Goal: Task Accomplishment & Management: Complete application form

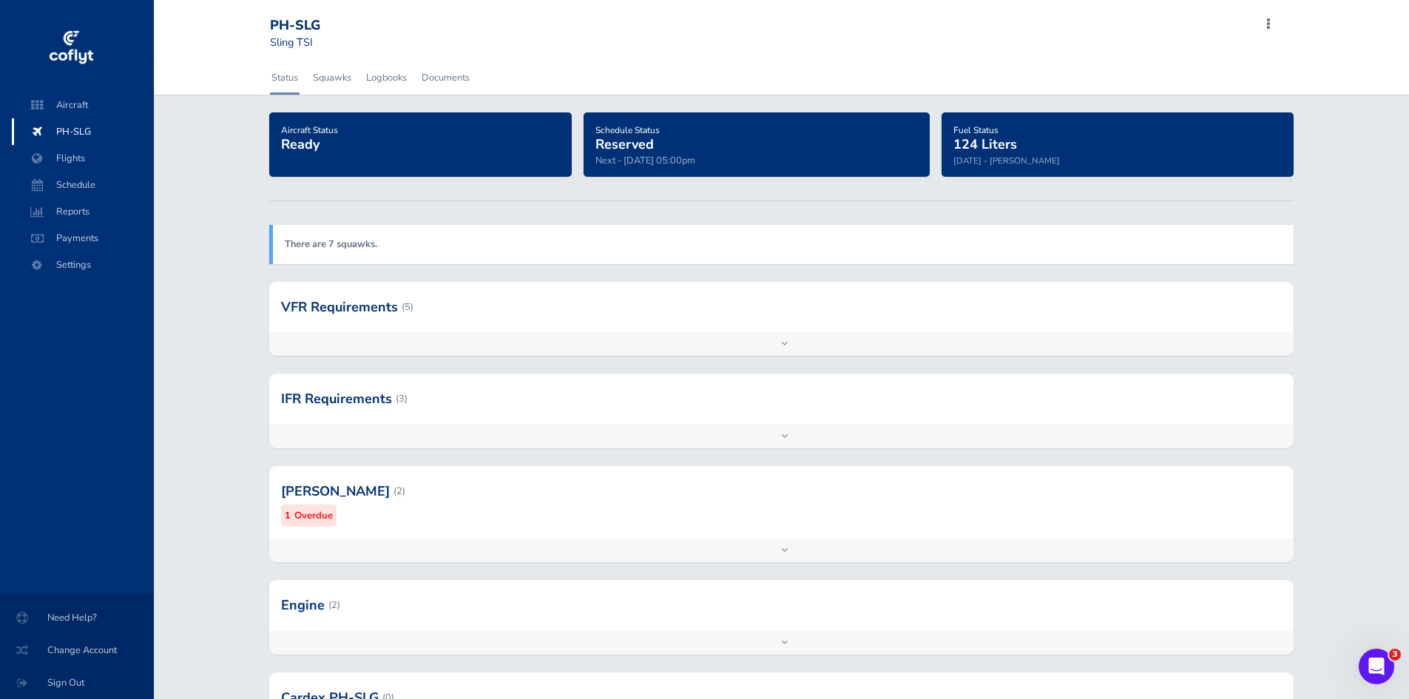
click at [306, 521] on small "Overdue" at bounding box center [313, 516] width 38 height 16
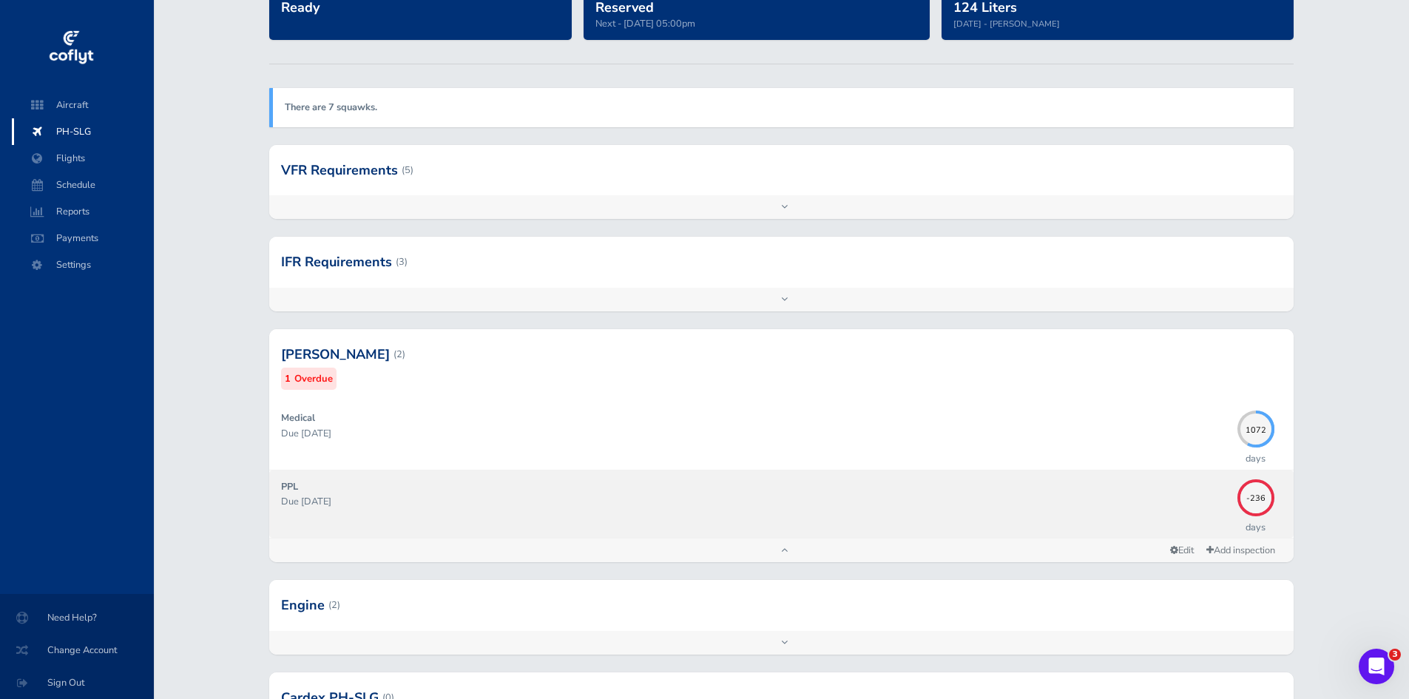
scroll to position [148, 0]
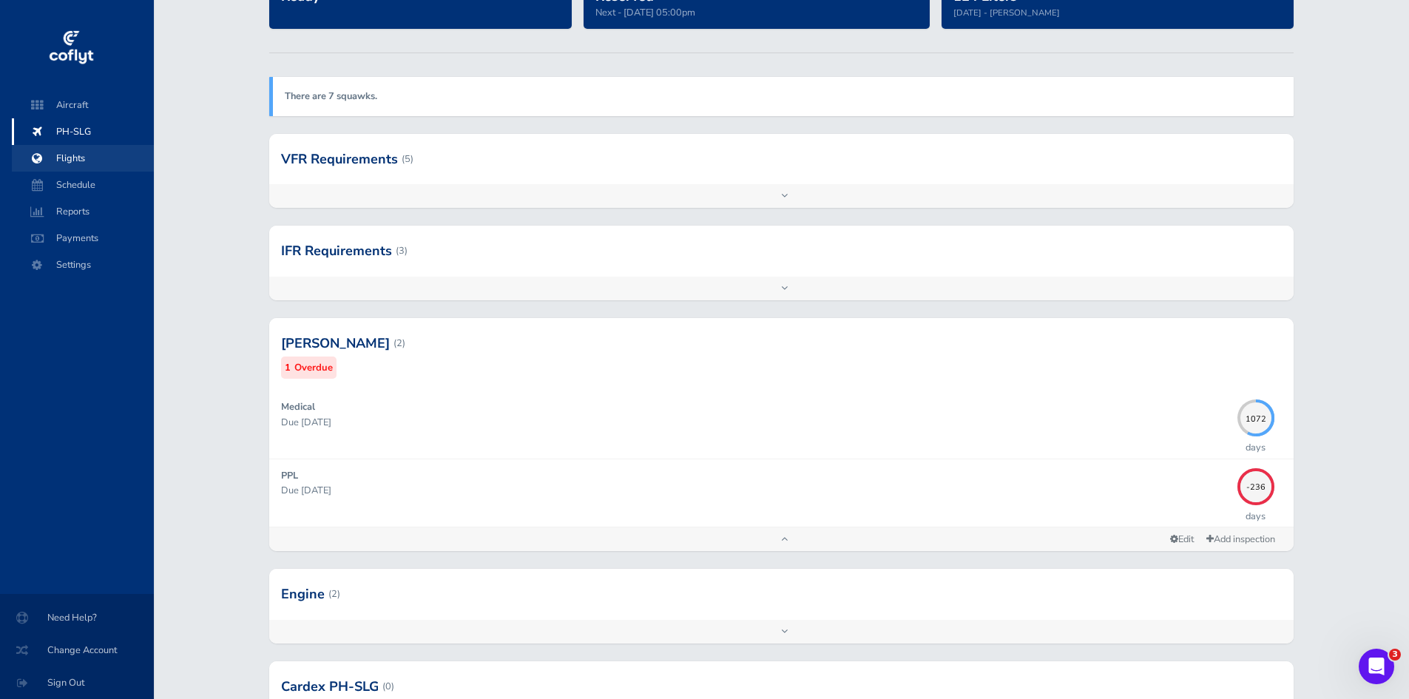
click at [70, 161] on span "Flights" at bounding box center [83, 158] width 112 height 27
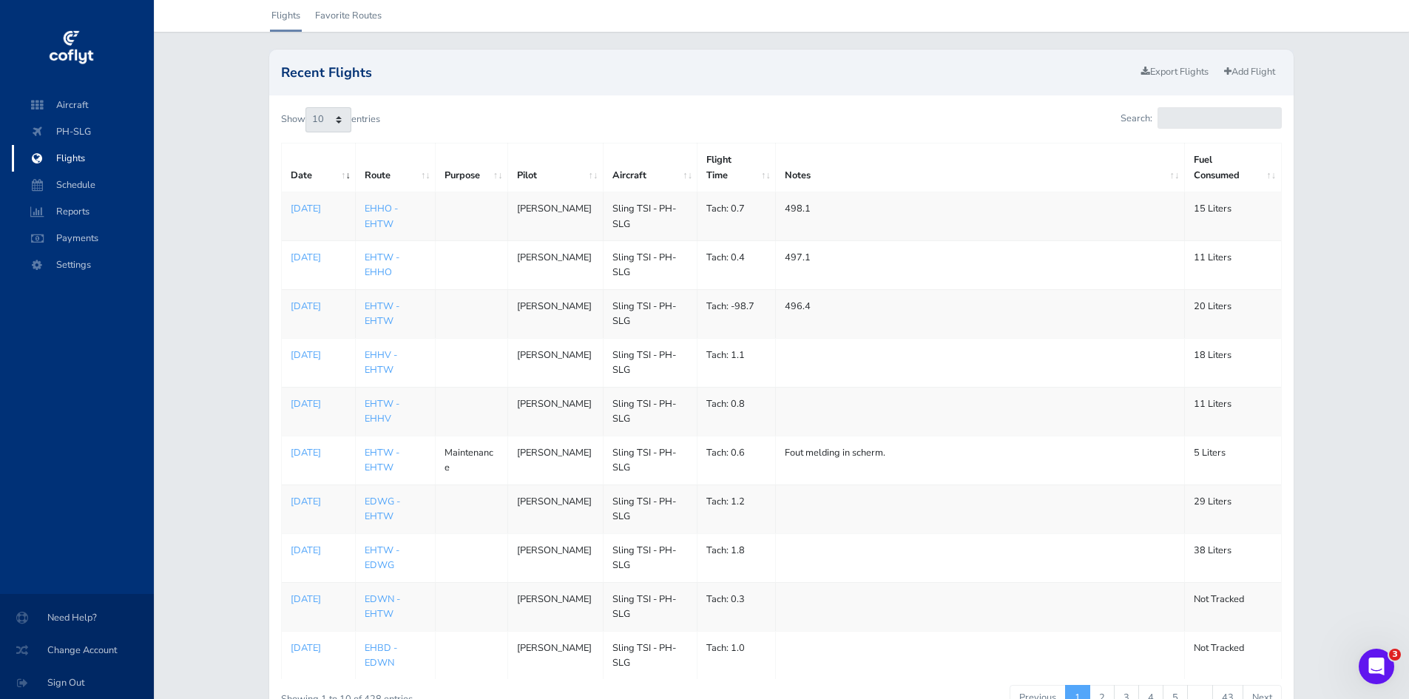
scroll to position [74, 0]
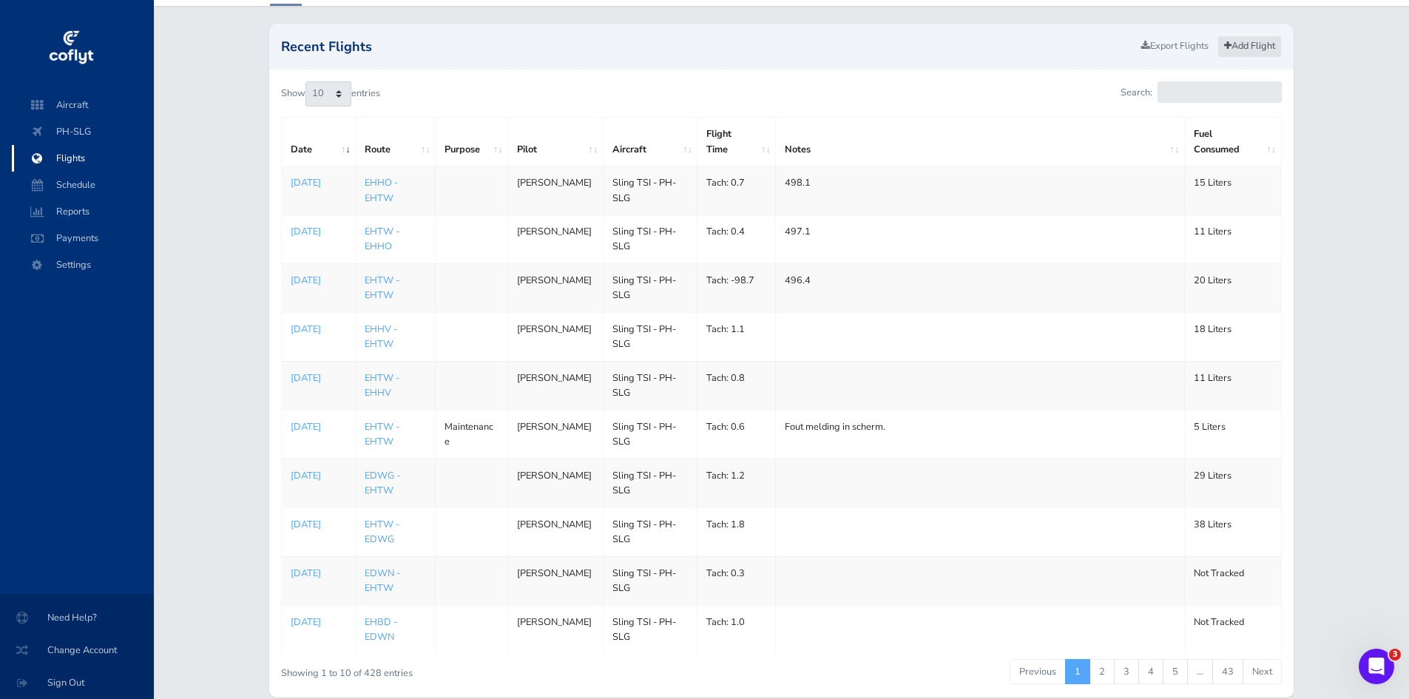
click at [1248, 44] on link "Add Flight" at bounding box center [1250, 46] width 64 height 21
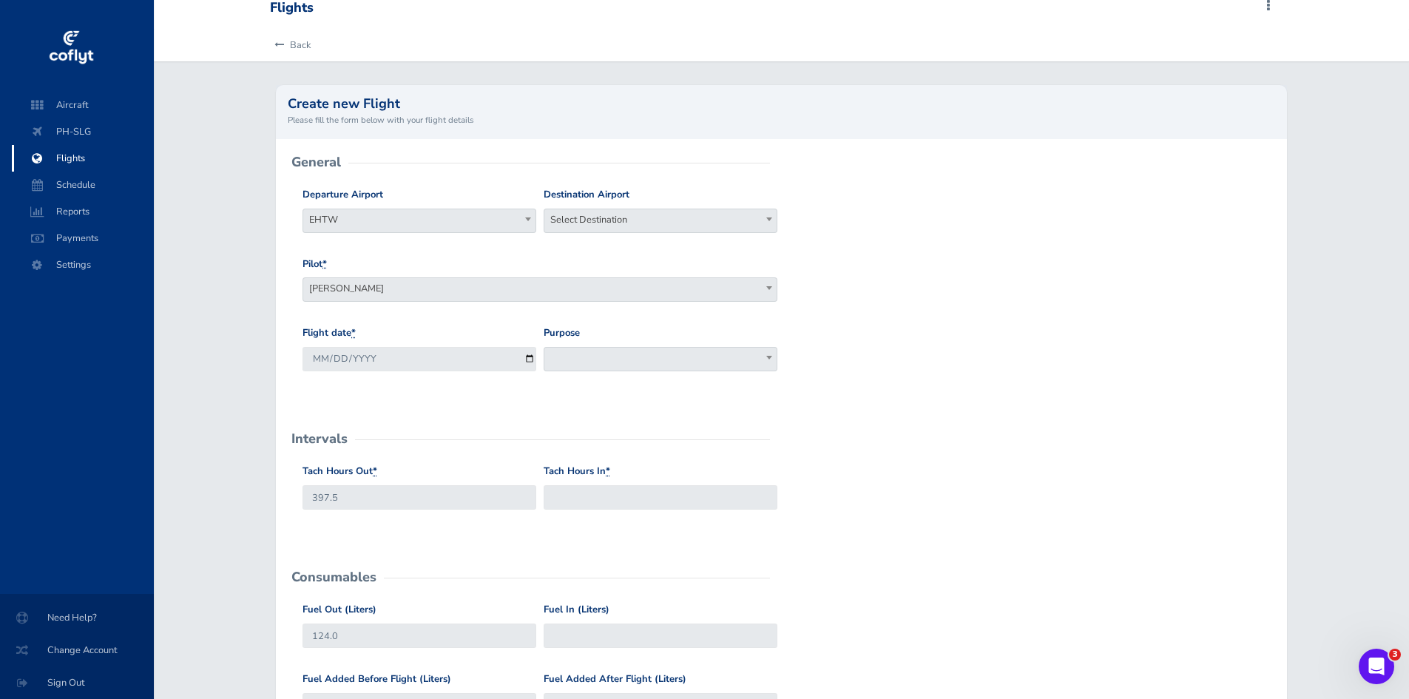
scroll to position [74, 0]
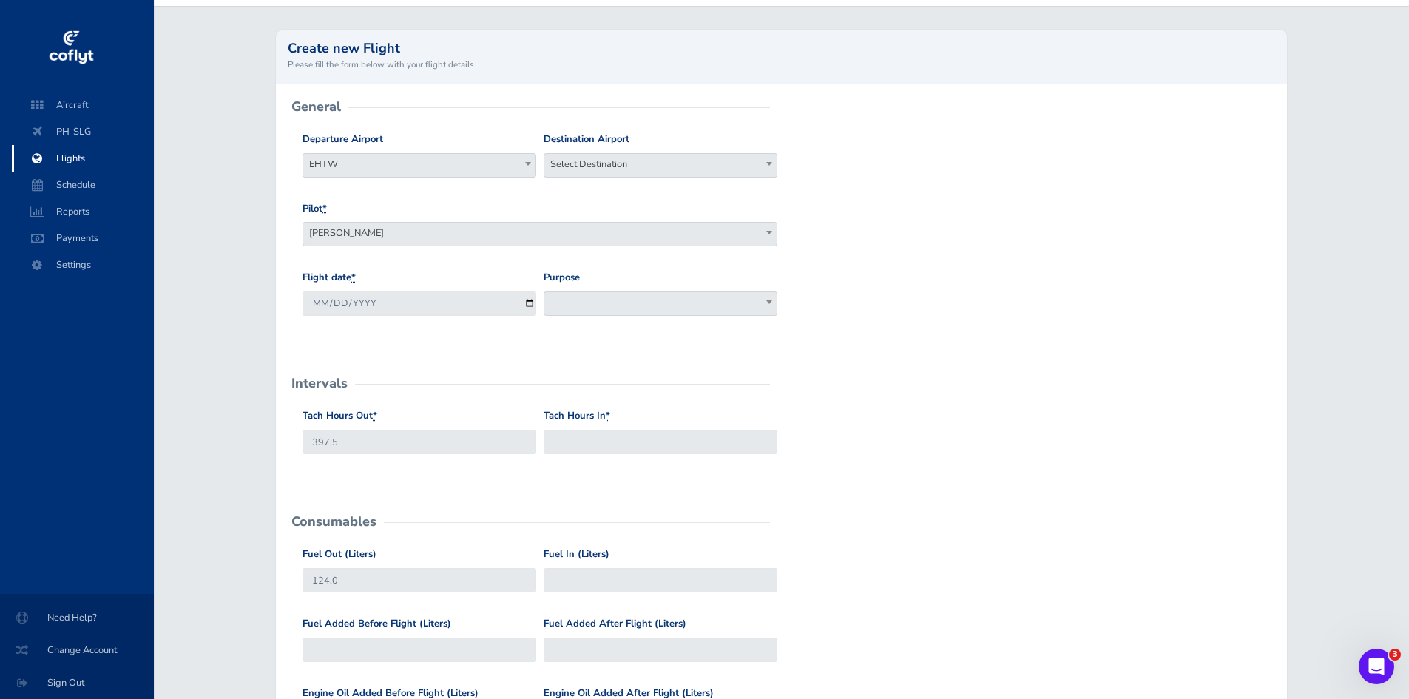
click at [602, 455] on div "Tach Hours In *" at bounding box center [660, 437] width 241 height 58
click at [604, 445] on input "Tach Hours In *" at bounding box center [661, 442] width 234 height 24
type input "398"
type input "398.2"
click at [950, 422] on div "Tach Hours Out * 397.5 Tach Hours In * 398.2" at bounding box center [781, 443] width 965 height 70
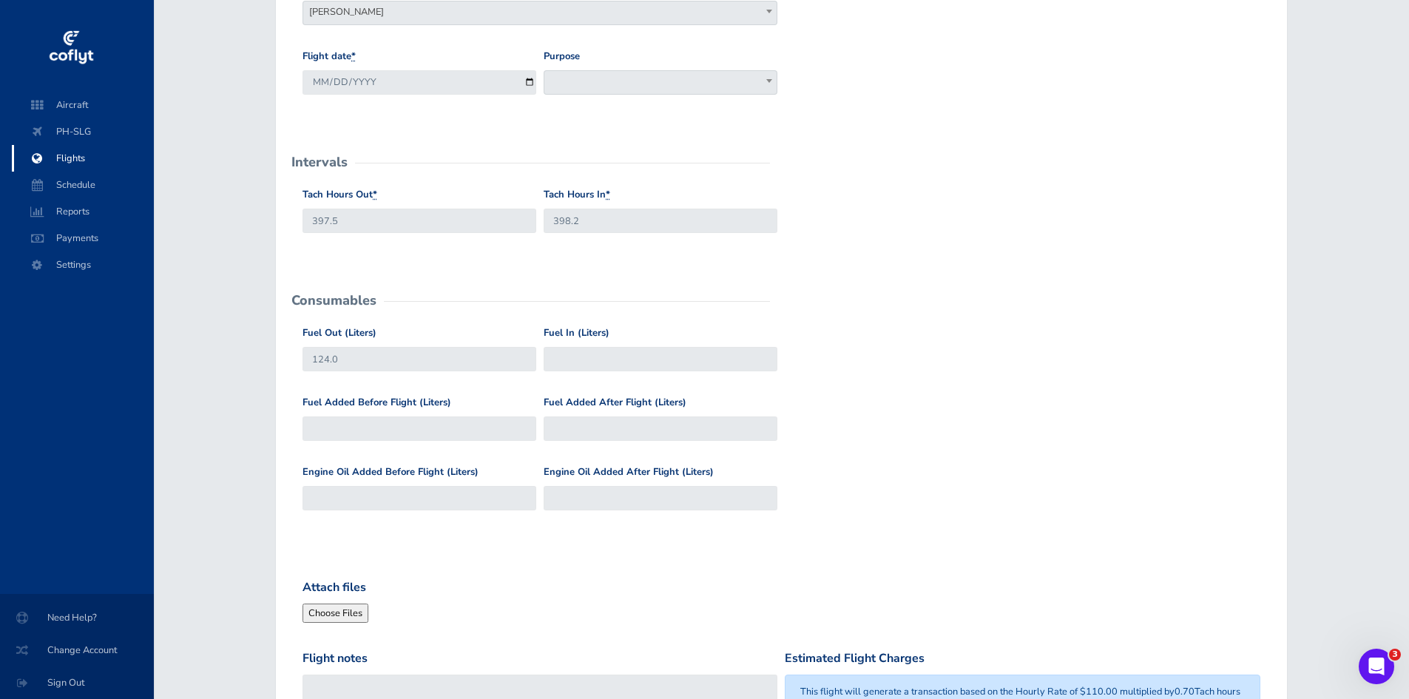
scroll to position [296, 0]
click at [597, 365] on input "Fuel In (Liters)" at bounding box center [661, 358] width 234 height 24
type input "107"
click at [930, 362] on div "Fuel Out (Liters) 124.0 Fuel In (Liters) 107" at bounding box center [781, 360] width 965 height 70
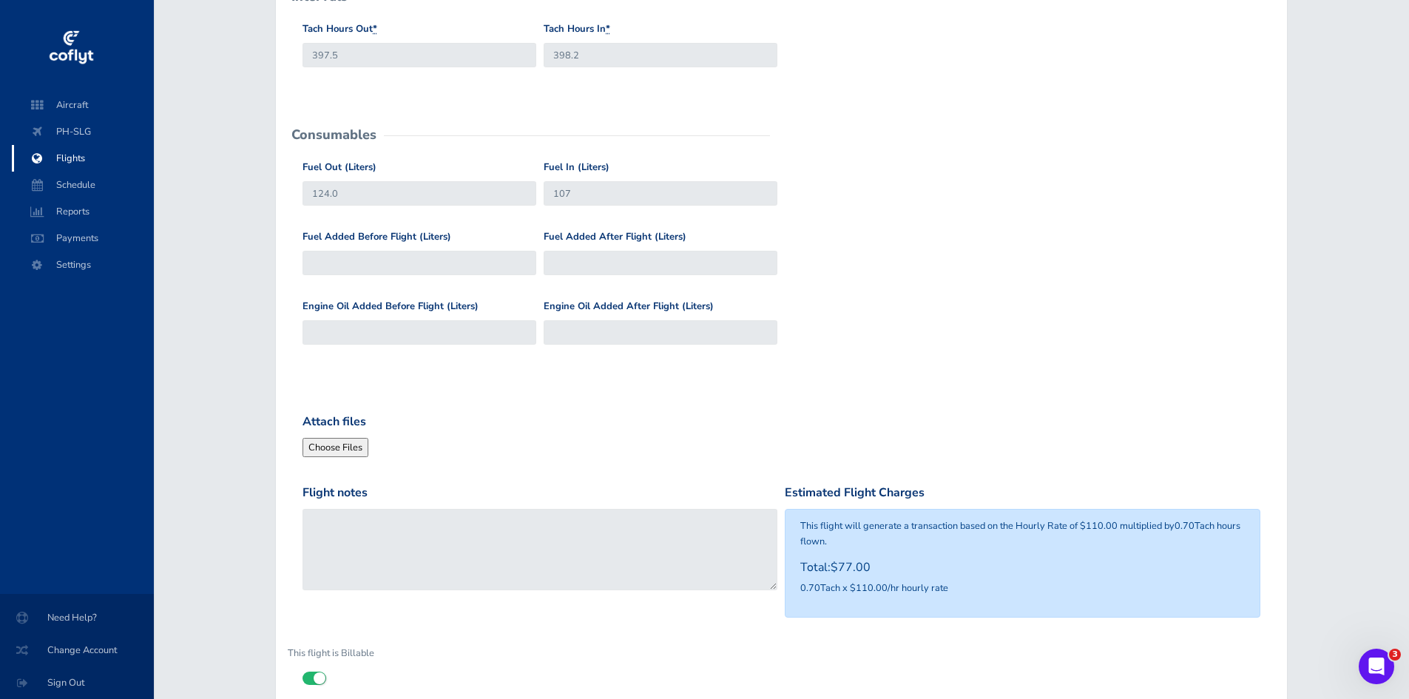
scroll to position [576, 0]
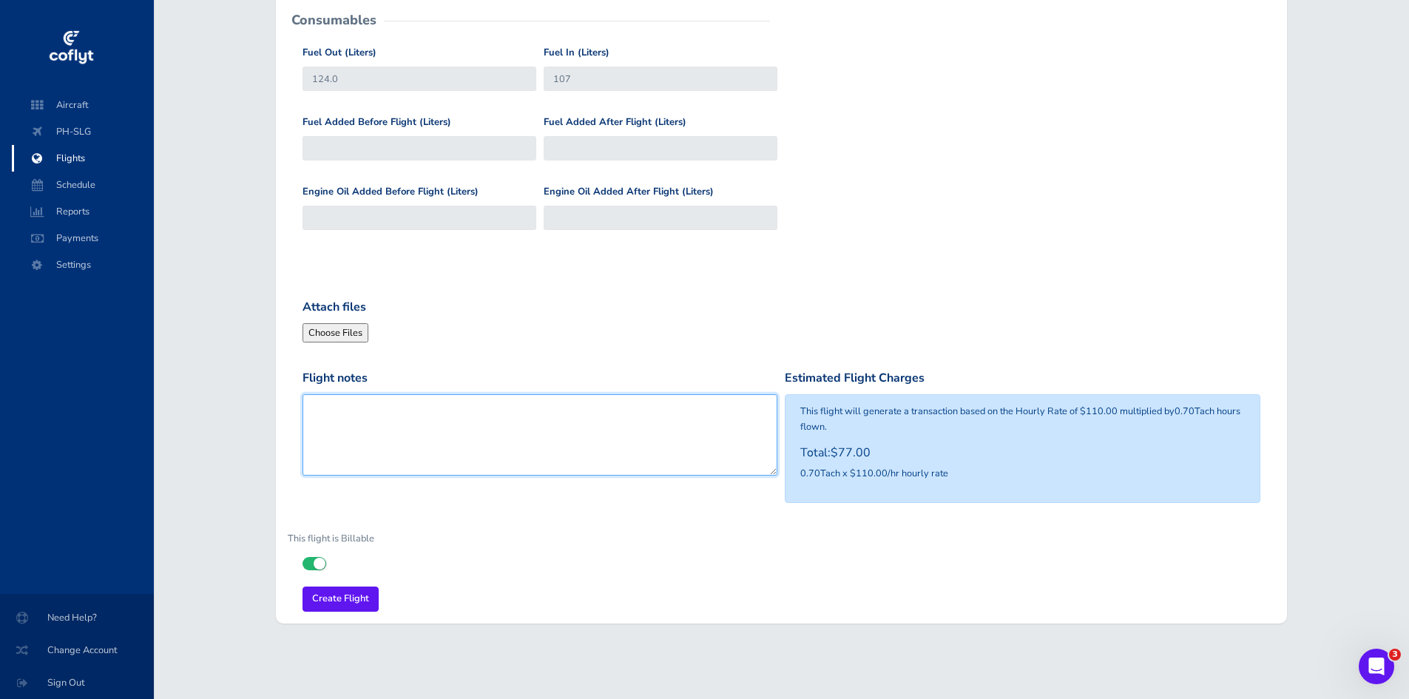
click at [414, 445] on textarea "Flight notes" at bounding box center [540, 434] width 475 height 81
type textarea "499"
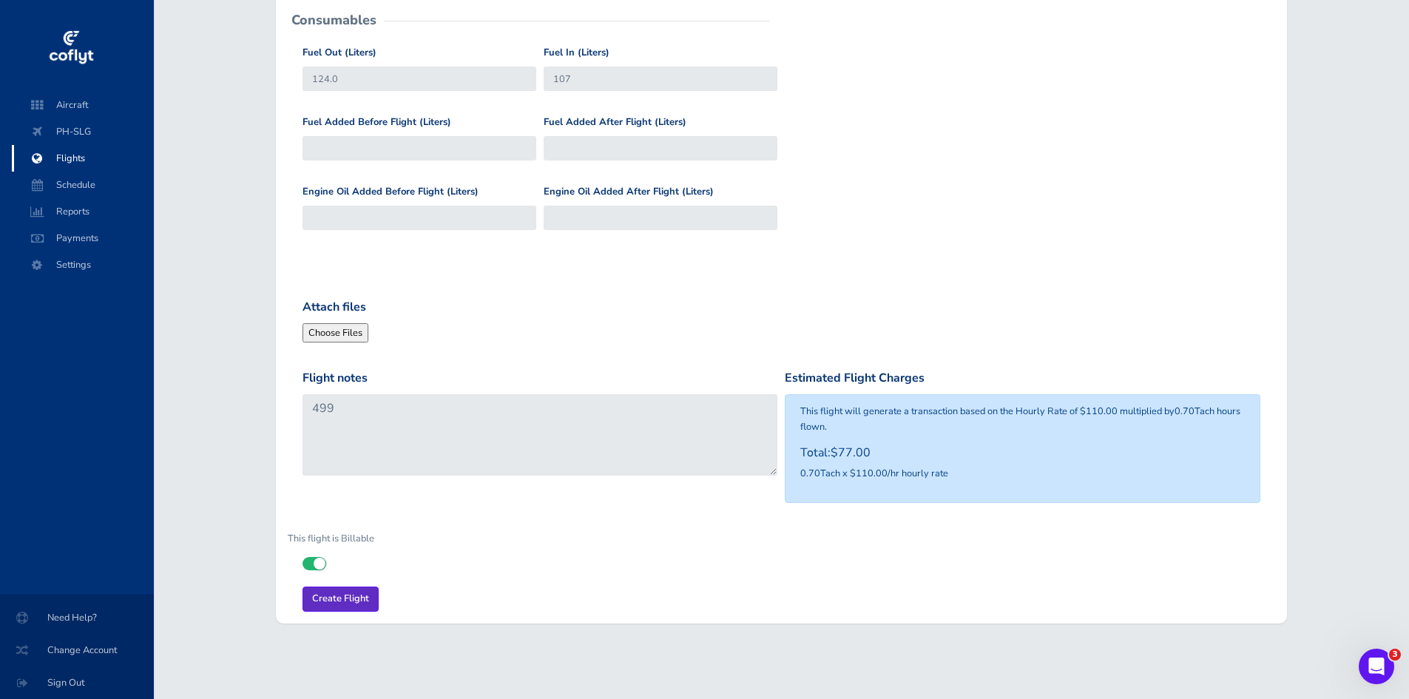
click at [366, 596] on input "Create Flight" at bounding box center [341, 599] width 76 height 24
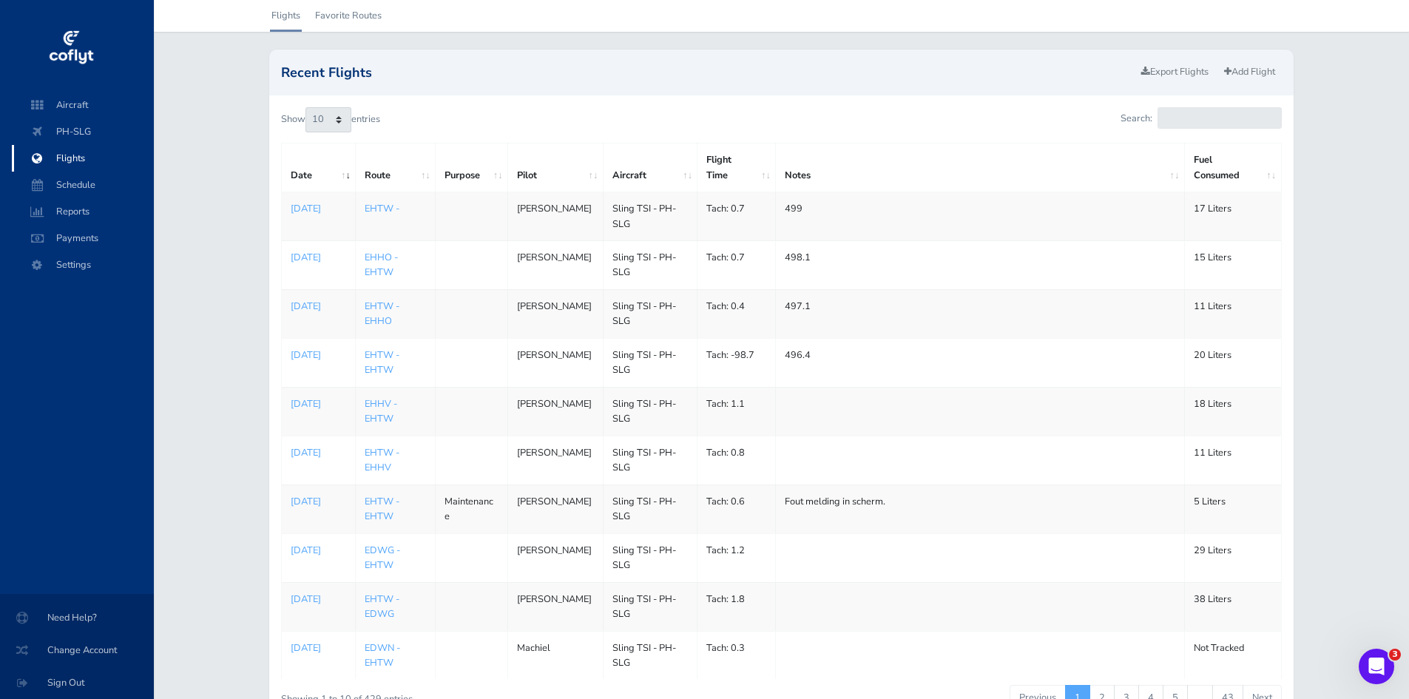
scroll to position [74, 0]
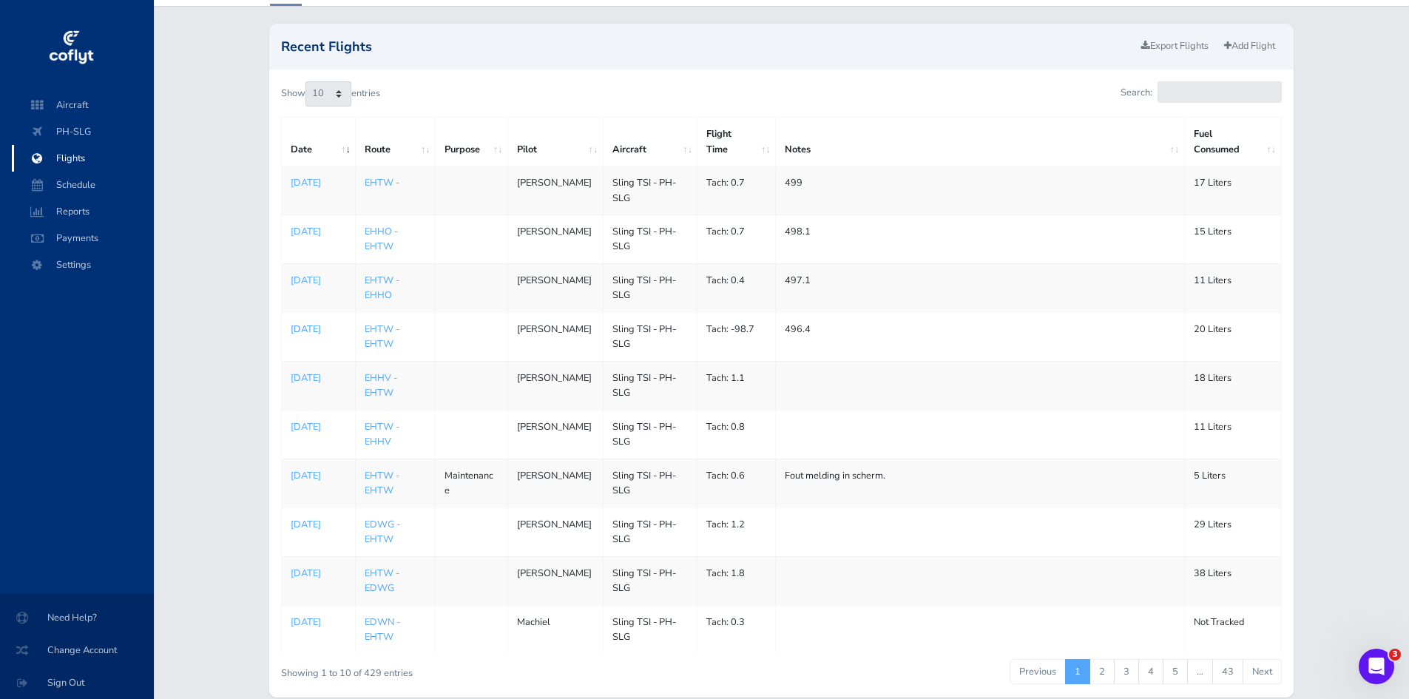
click at [313, 337] on p "[DATE]" at bounding box center [318, 329] width 55 height 15
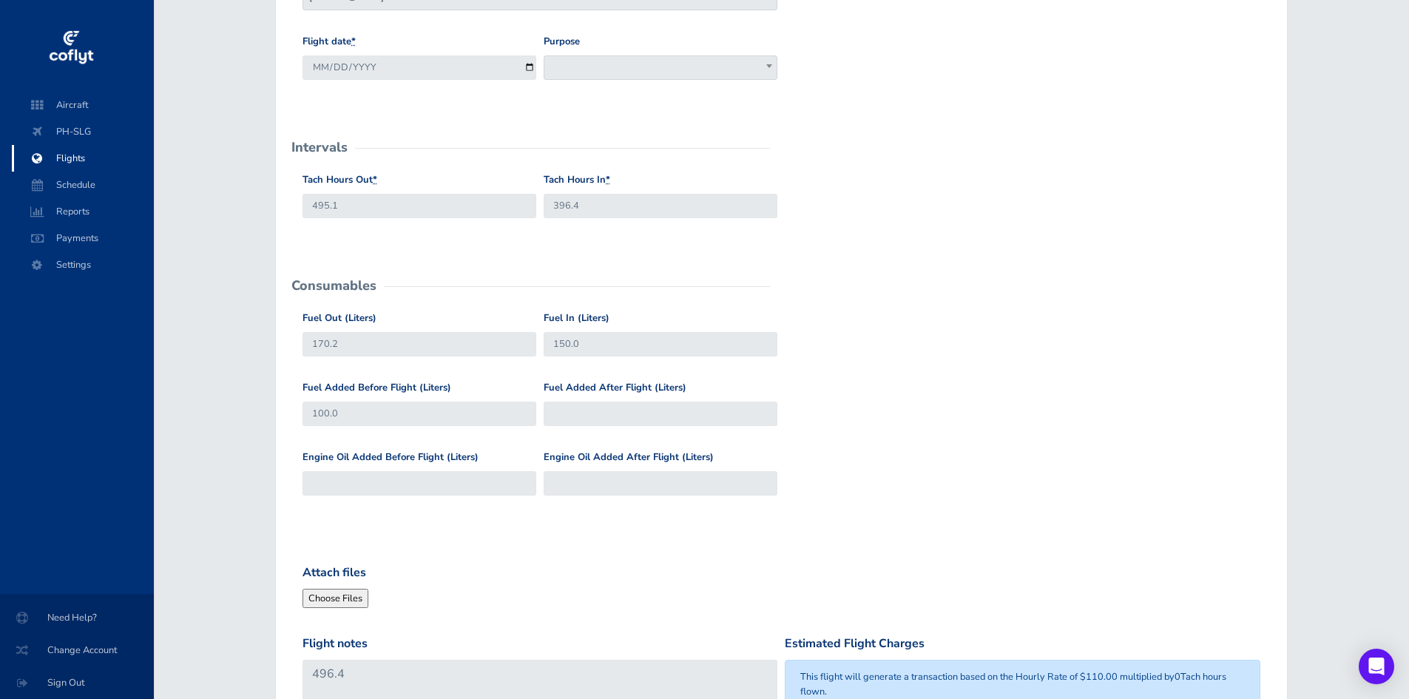
scroll to position [222, 0]
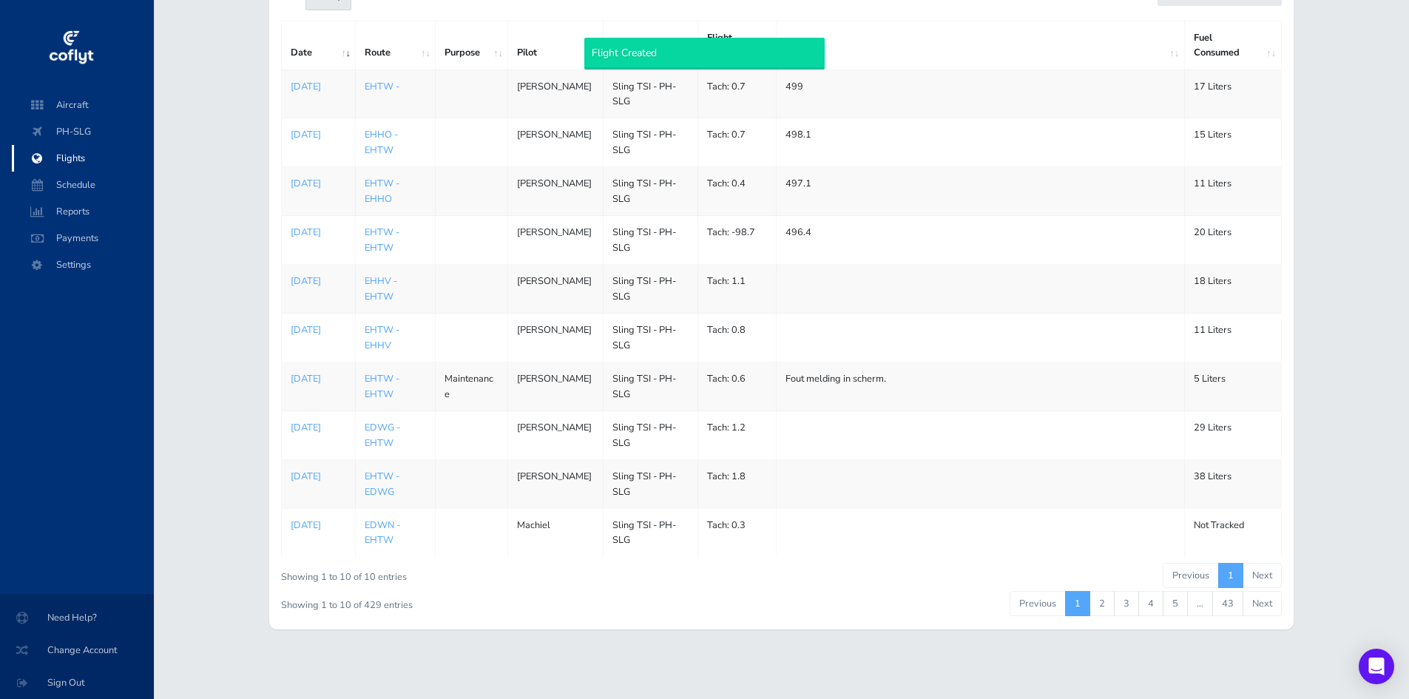
scroll to position [74, 0]
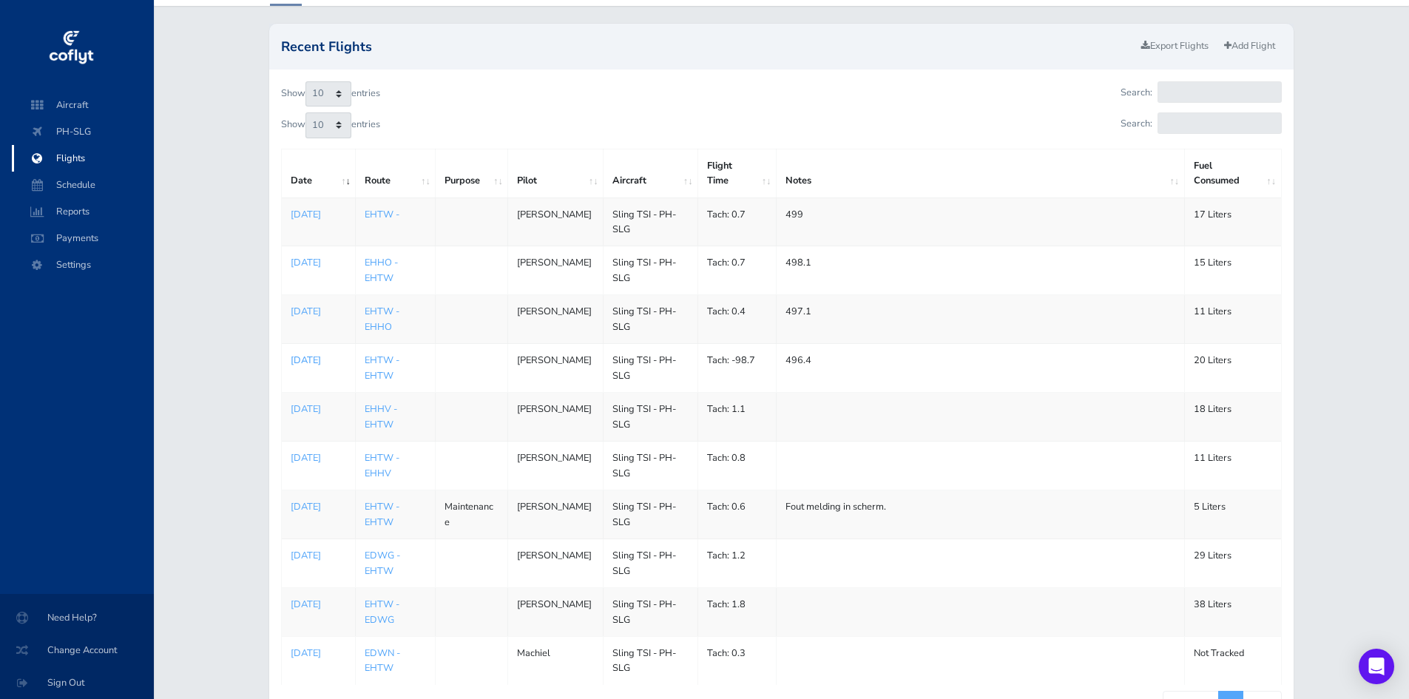
click at [318, 368] on p "[DATE]" at bounding box center [318, 360] width 55 height 15
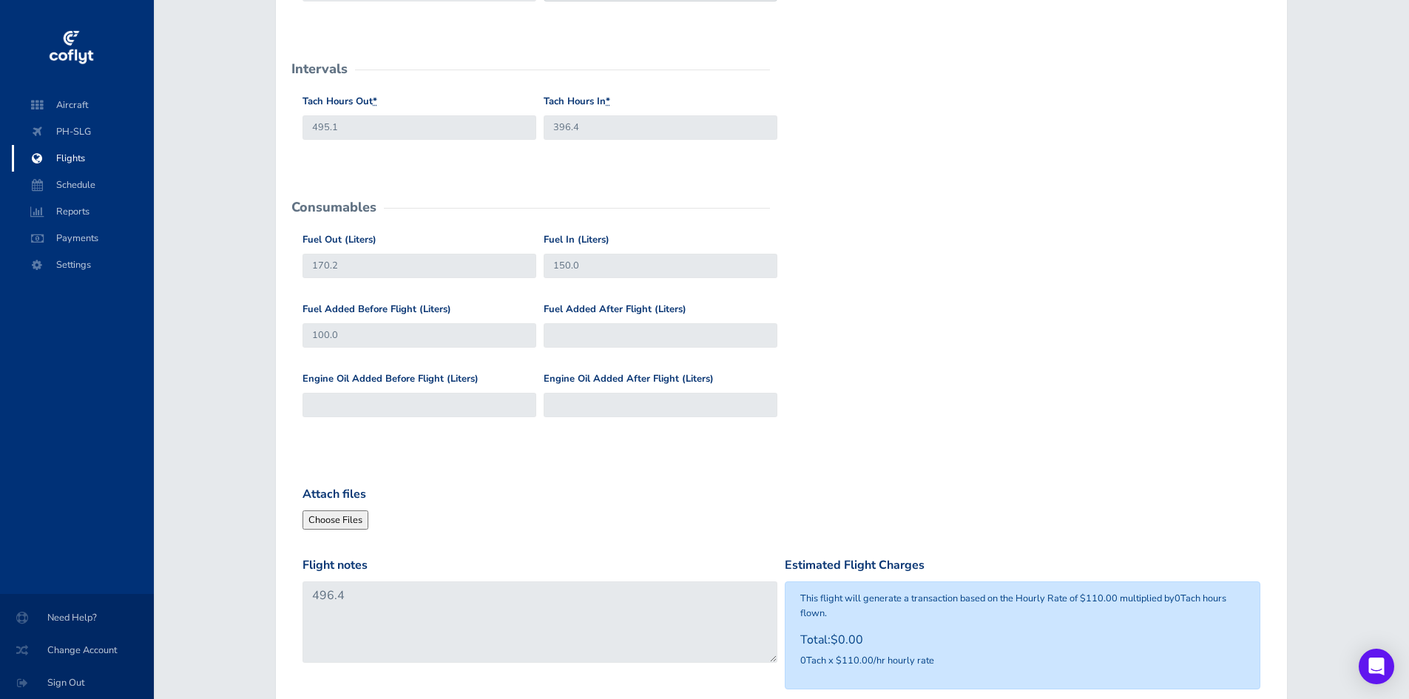
scroll to position [370, 0]
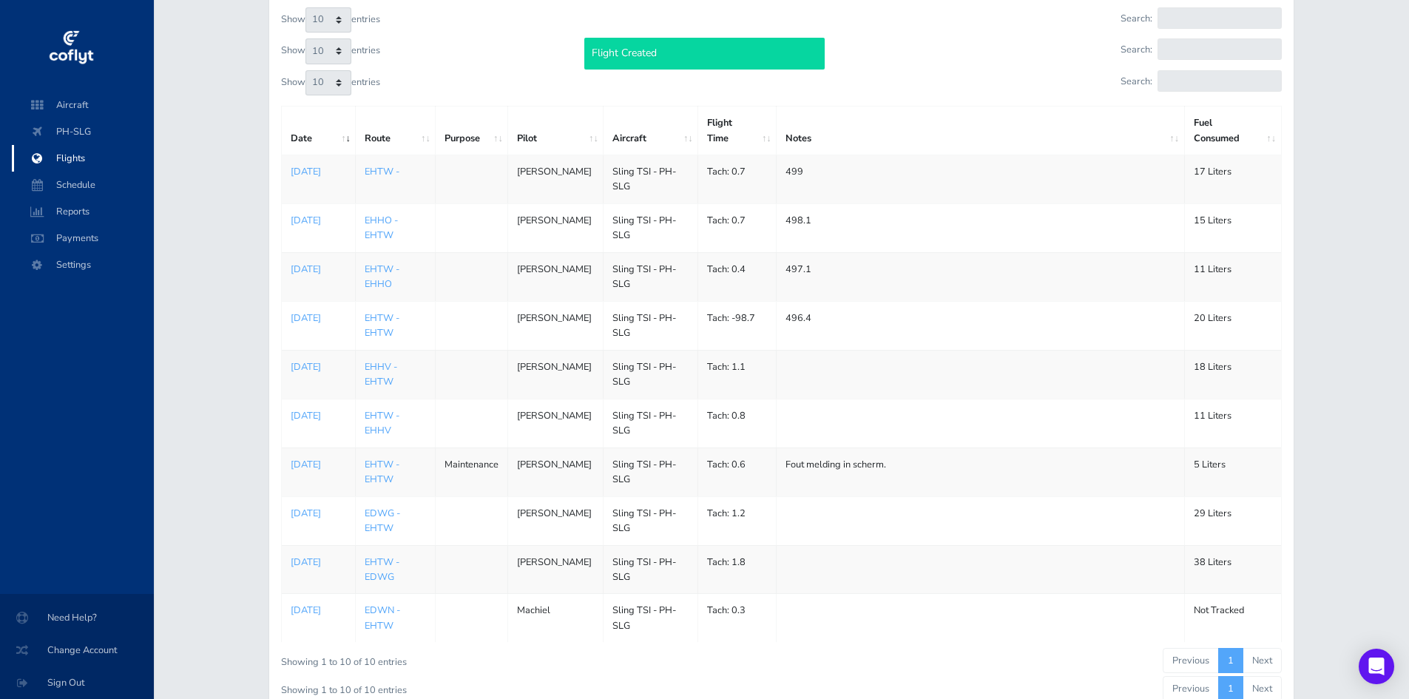
scroll to position [222, 0]
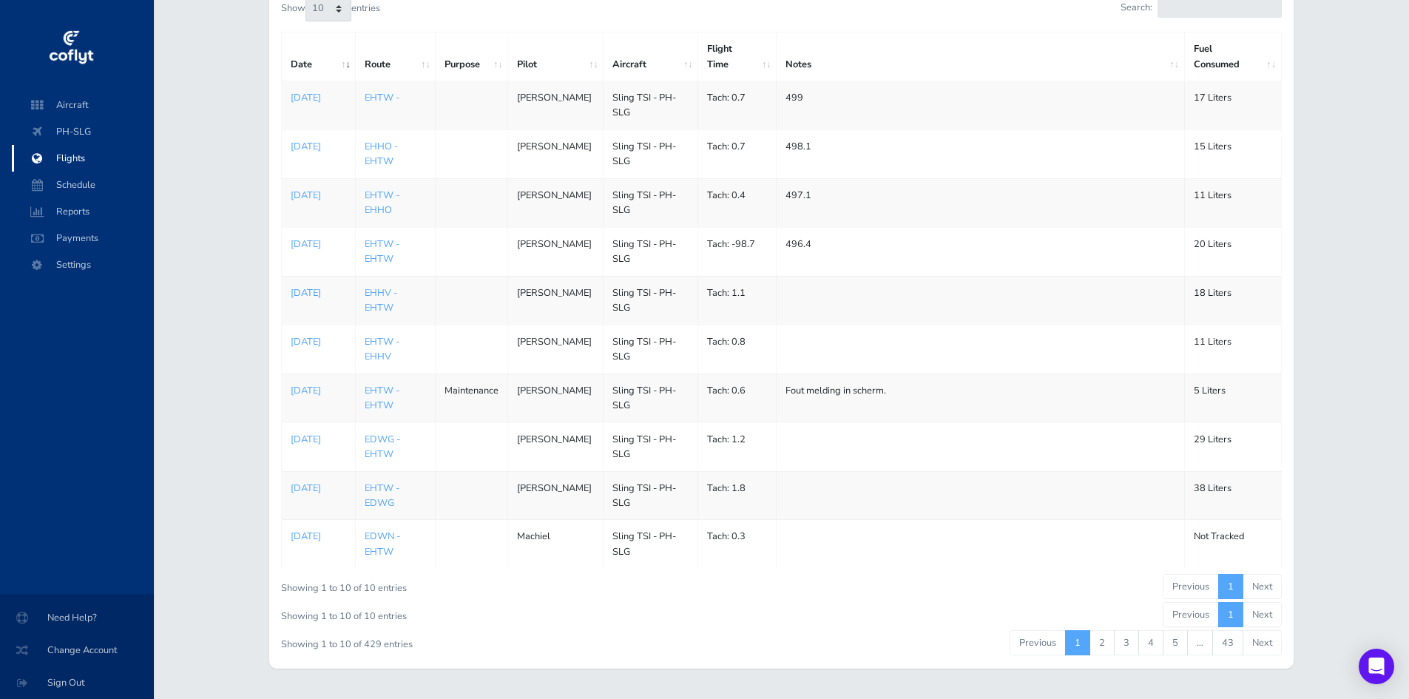
click at [307, 300] on p "[DATE]" at bounding box center [318, 293] width 55 height 15
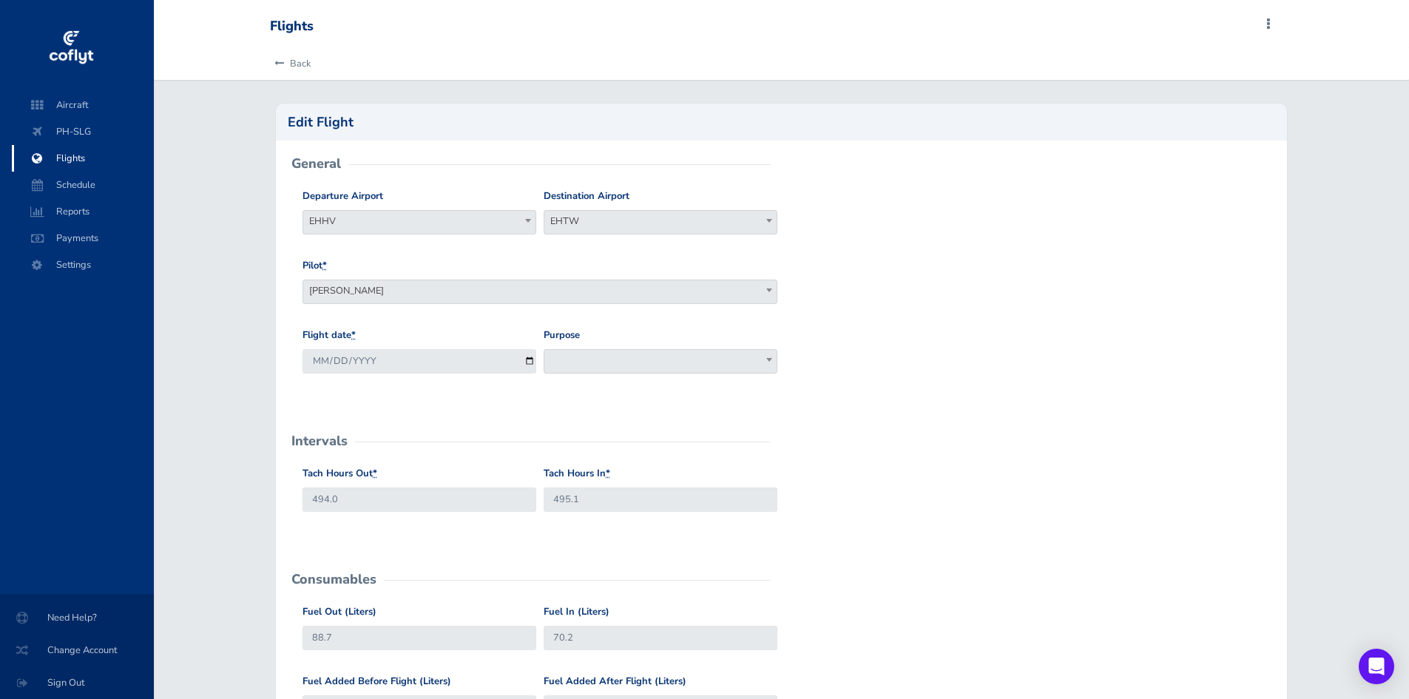
click at [73, 156] on span "Flights" at bounding box center [83, 158] width 112 height 27
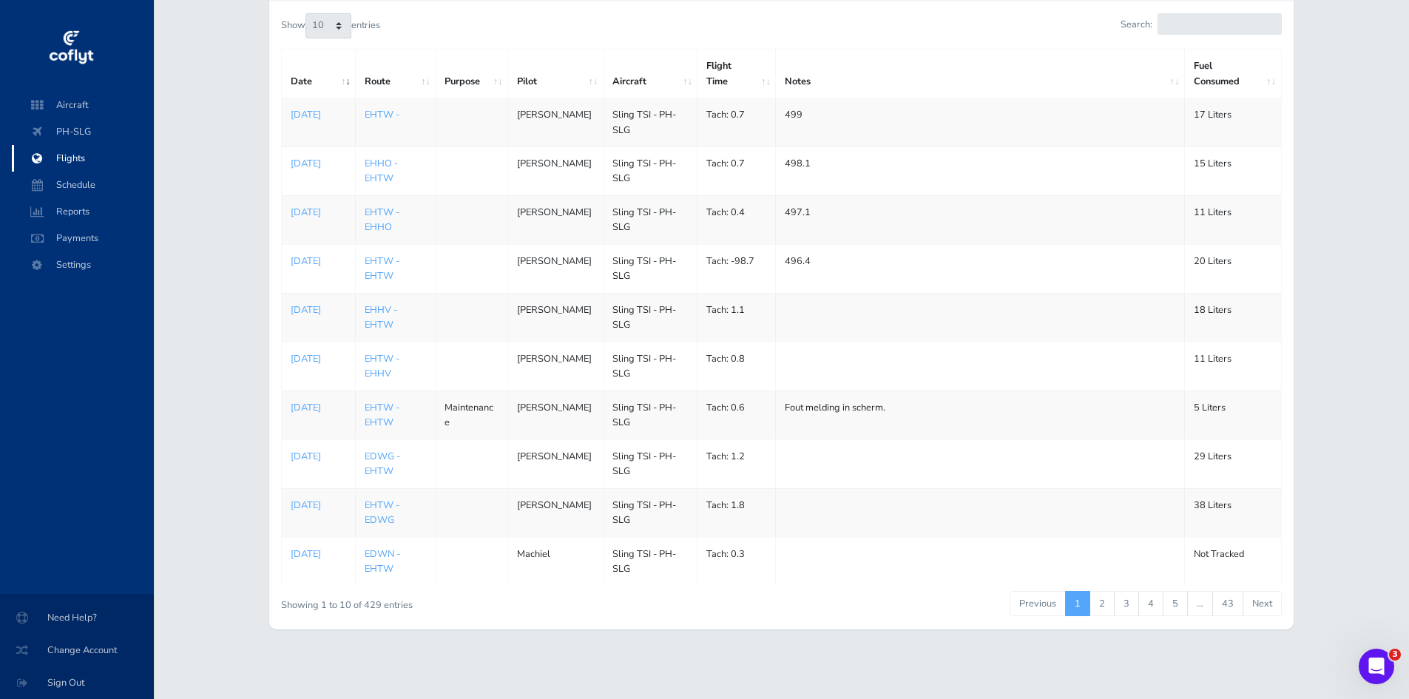
scroll to position [260, 0]
click at [1098, 606] on link "2" at bounding box center [1102, 603] width 25 height 25
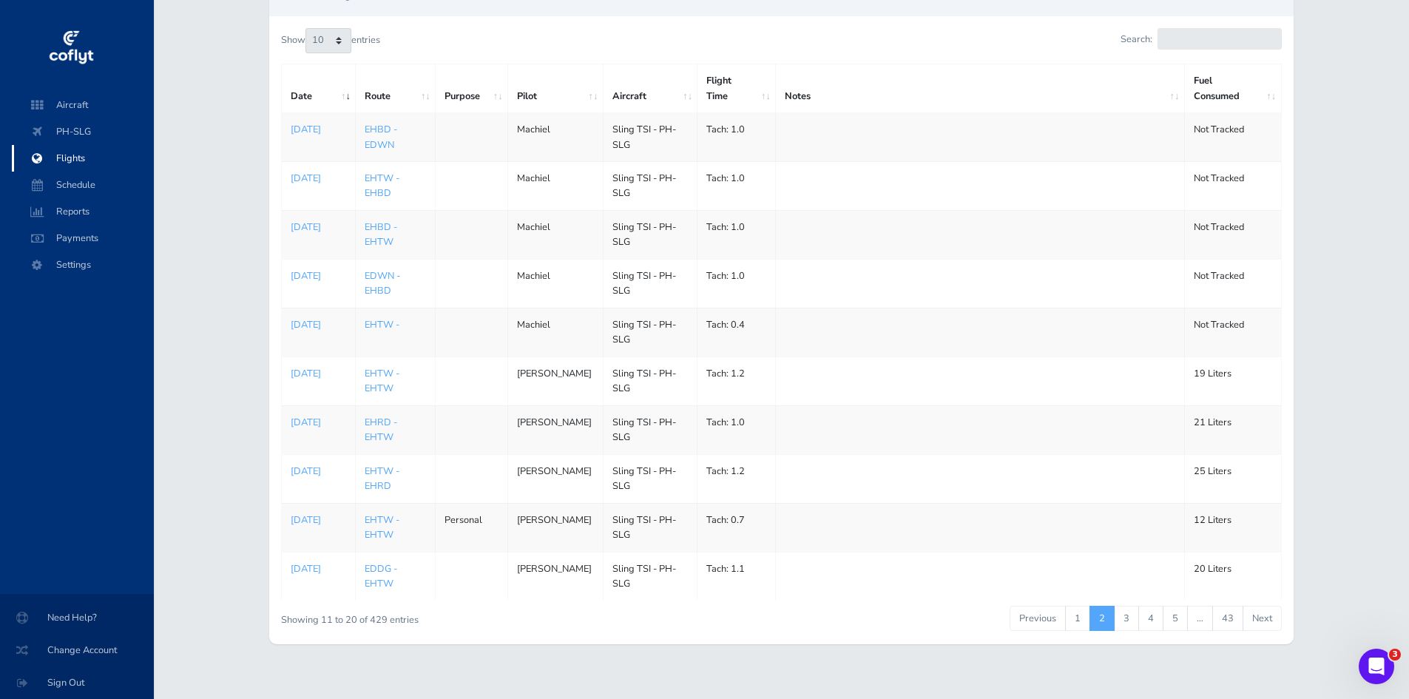
scroll to position [201, 0]
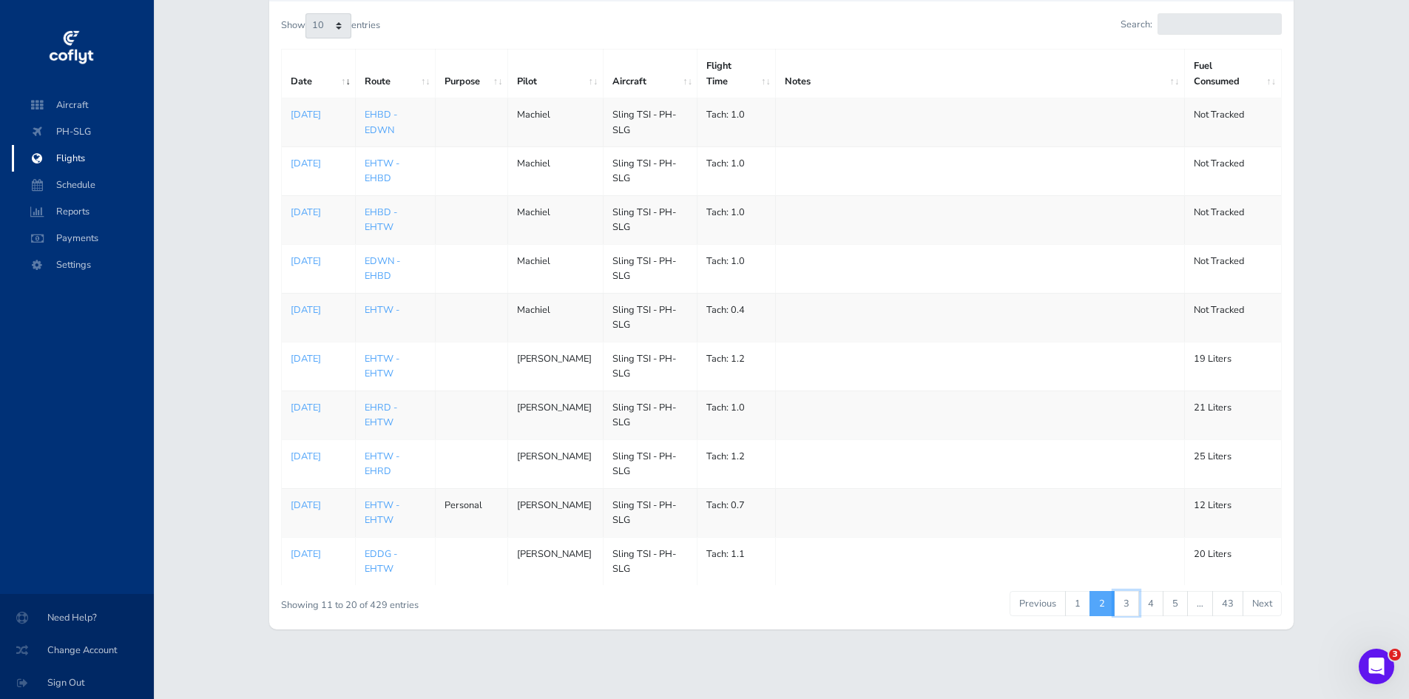
click at [1130, 604] on link "3" at bounding box center [1126, 603] width 25 height 25
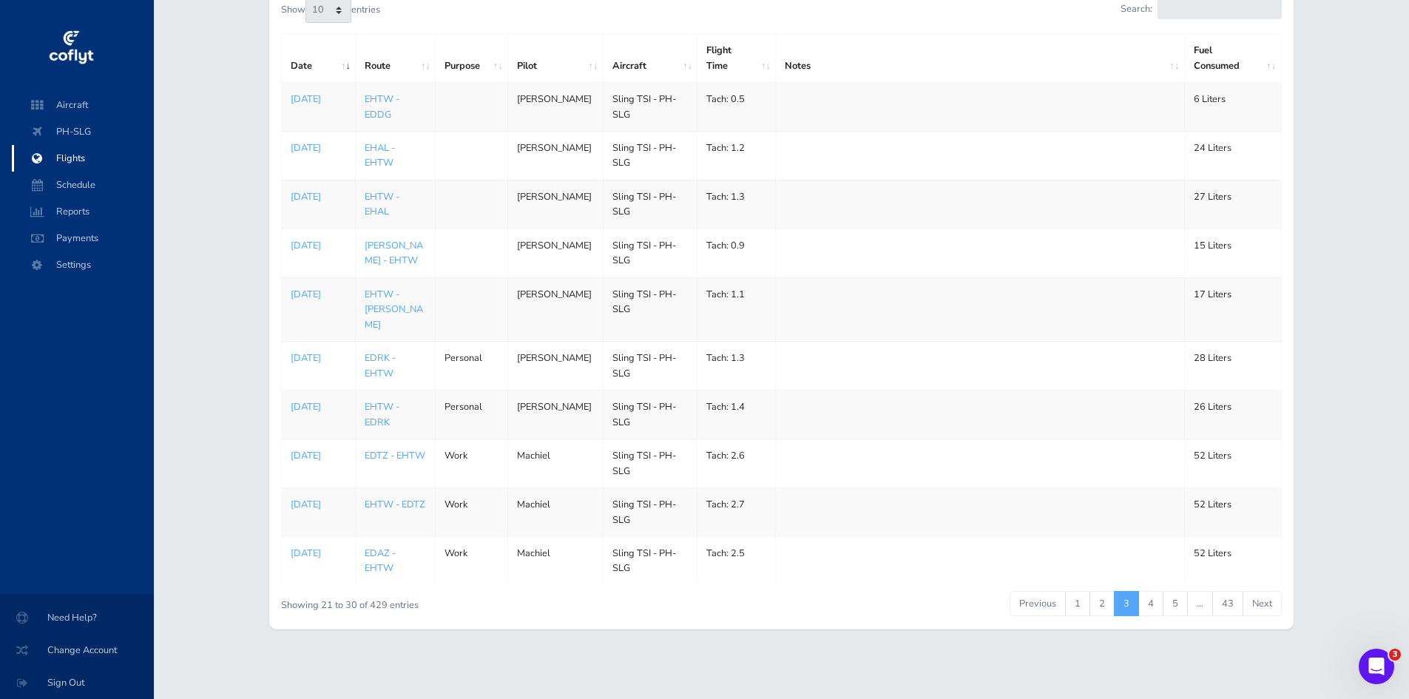
scroll to position [178, 0]
click at [1149, 607] on link "4" at bounding box center [1150, 603] width 25 height 25
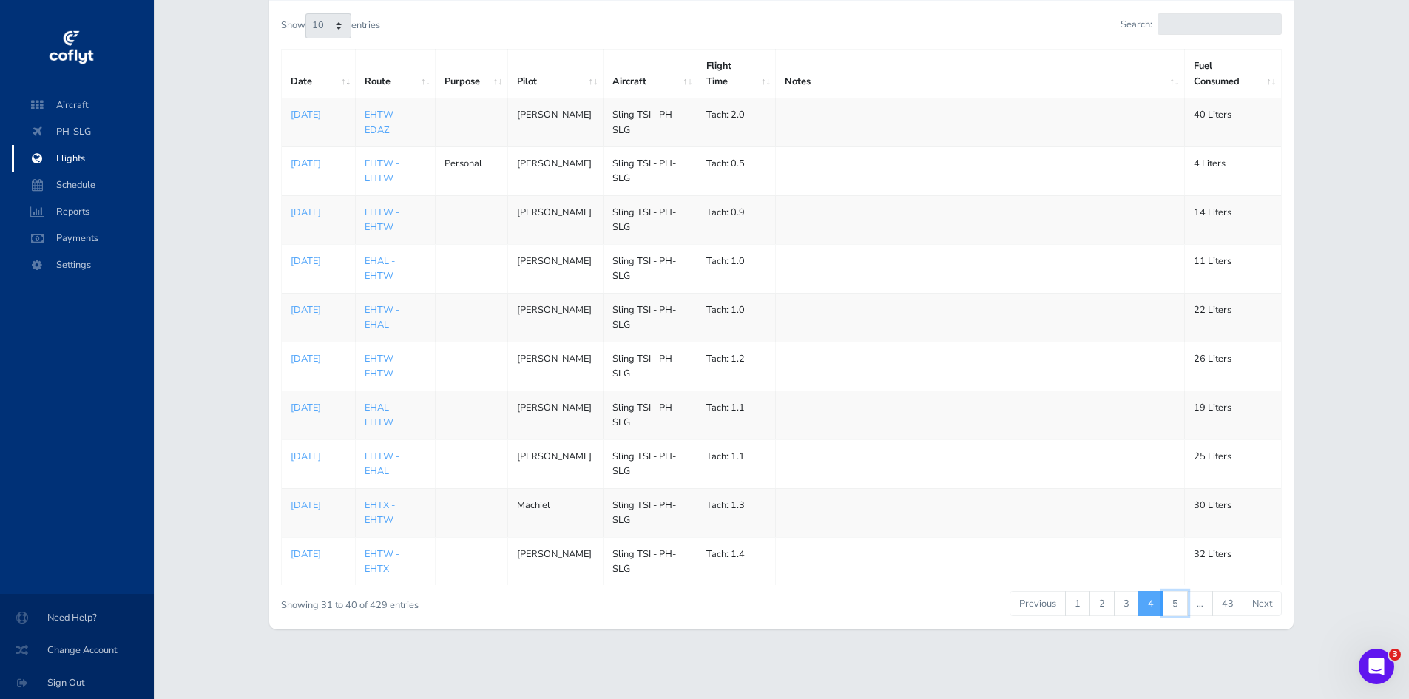
click at [1179, 616] on link "5" at bounding box center [1175, 603] width 25 height 25
click at [1178, 616] on link "6" at bounding box center [1175, 603] width 25 height 25
click at [1178, 616] on link "7" at bounding box center [1175, 603] width 25 height 25
click at [1127, 616] on link "6" at bounding box center [1126, 603] width 25 height 25
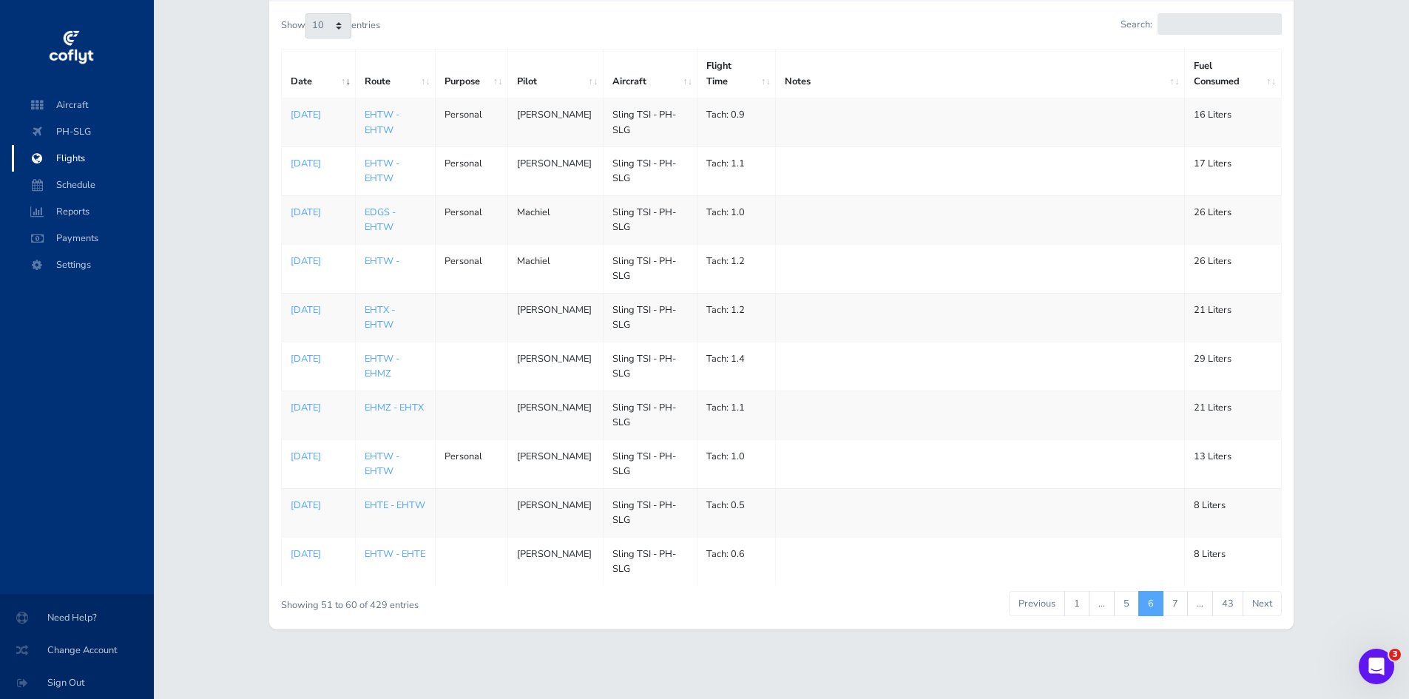
scroll to position [178, 0]
click at [1127, 616] on link "5" at bounding box center [1126, 603] width 25 height 25
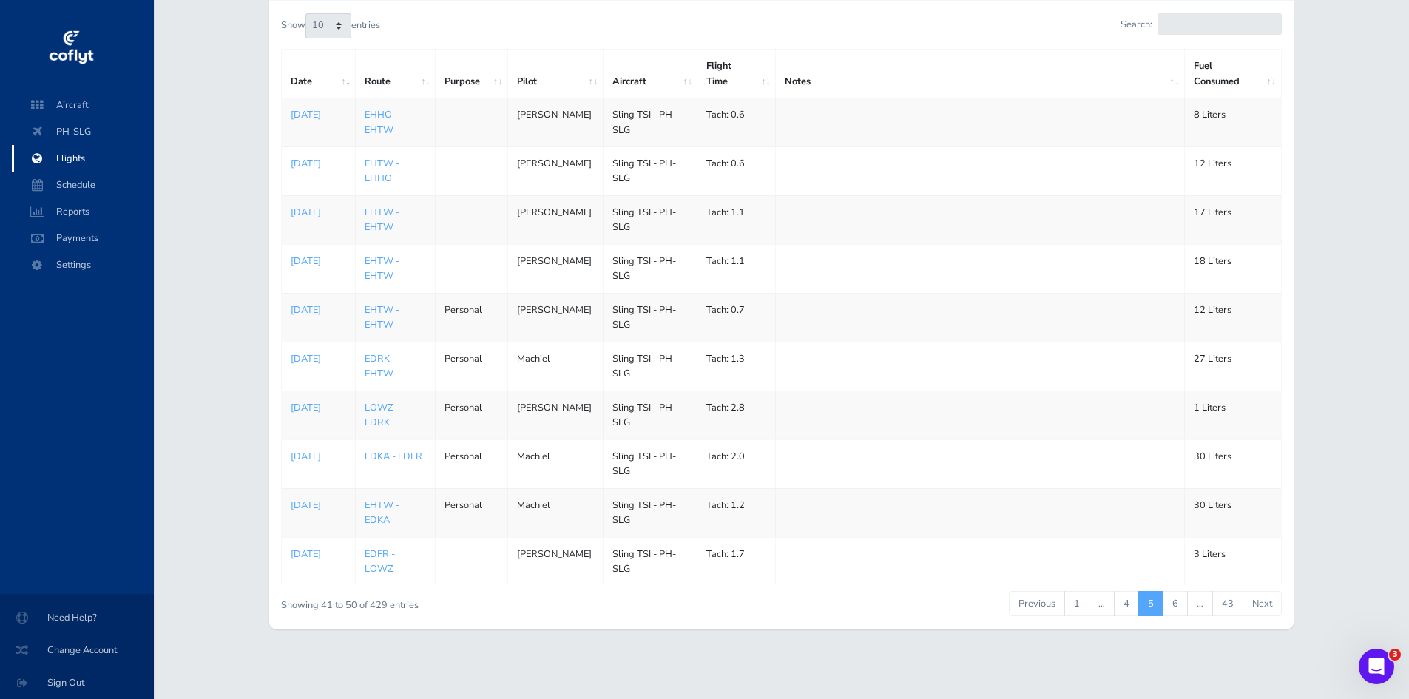
scroll to position [252, 0]
click at [1130, 616] on link "4" at bounding box center [1126, 603] width 25 height 25
click at [1129, 616] on link "3" at bounding box center [1126, 603] width 25 height 25
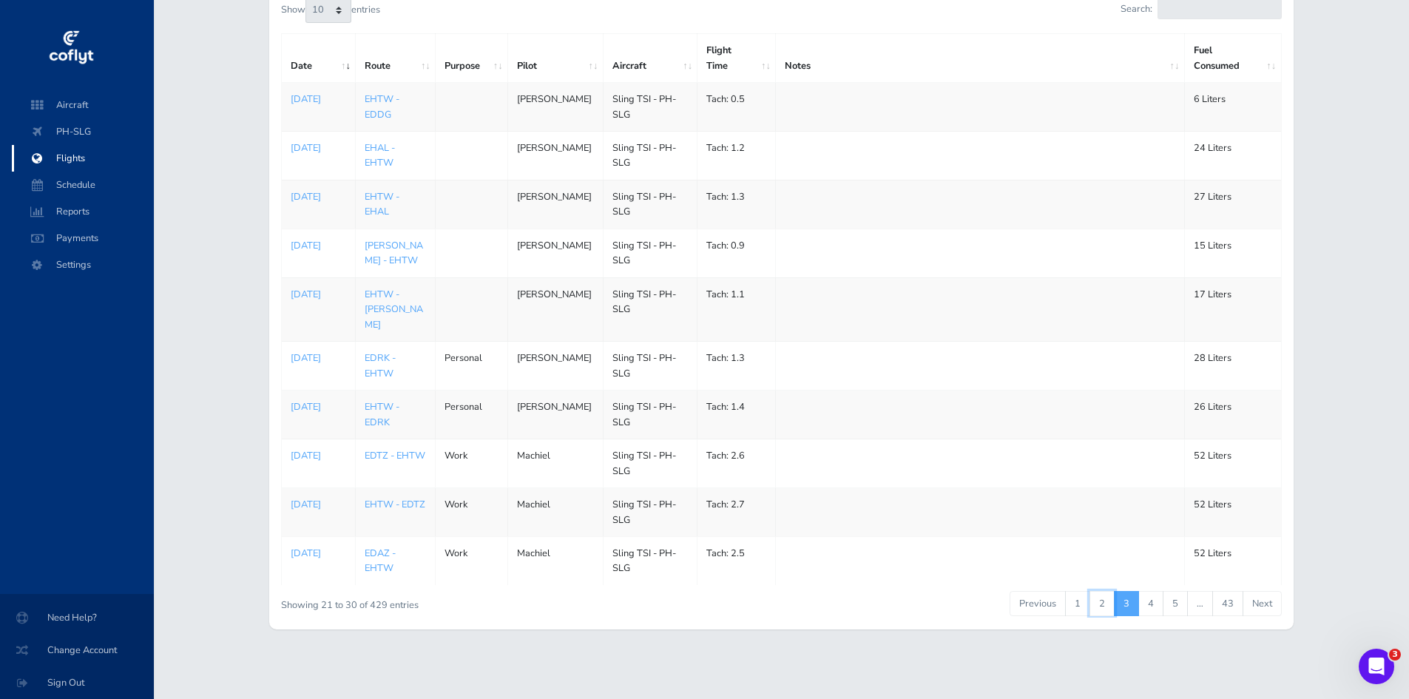
click at [1104, 605] on link "2" at bounding box center [1102, 603] width 25 height 25
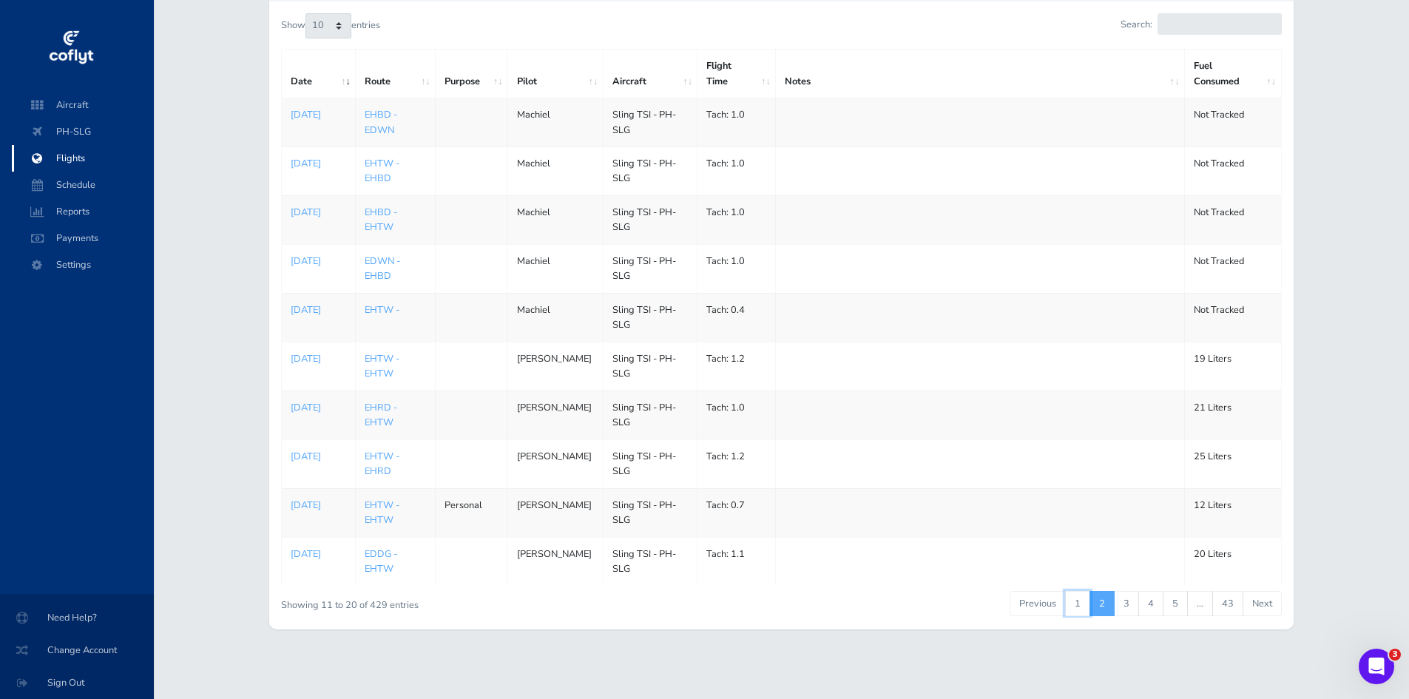
click at [1079, 616] on link "1" at bounding box center [1077, 603] width 25 height 25
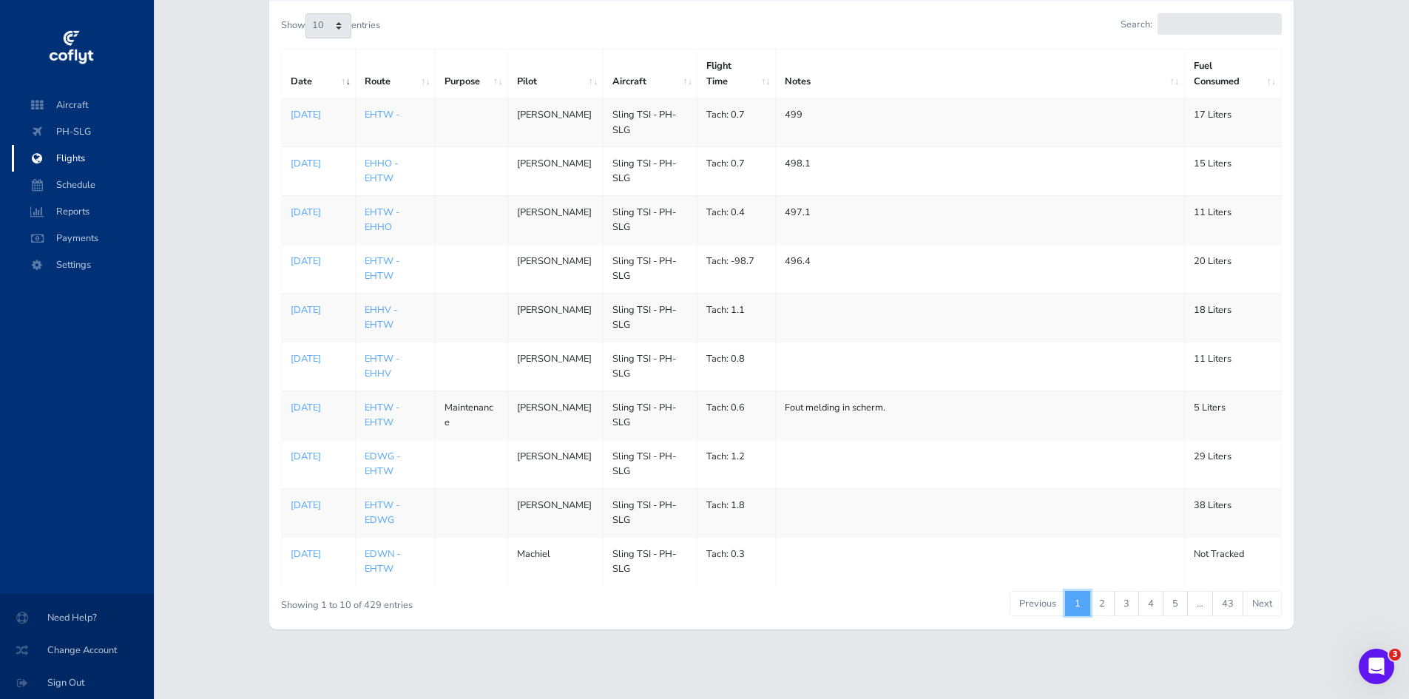
scroll to position [252, 0]
click at [1106, 614] on link "2" at bounding box center [1102, 603] width 25 height 25
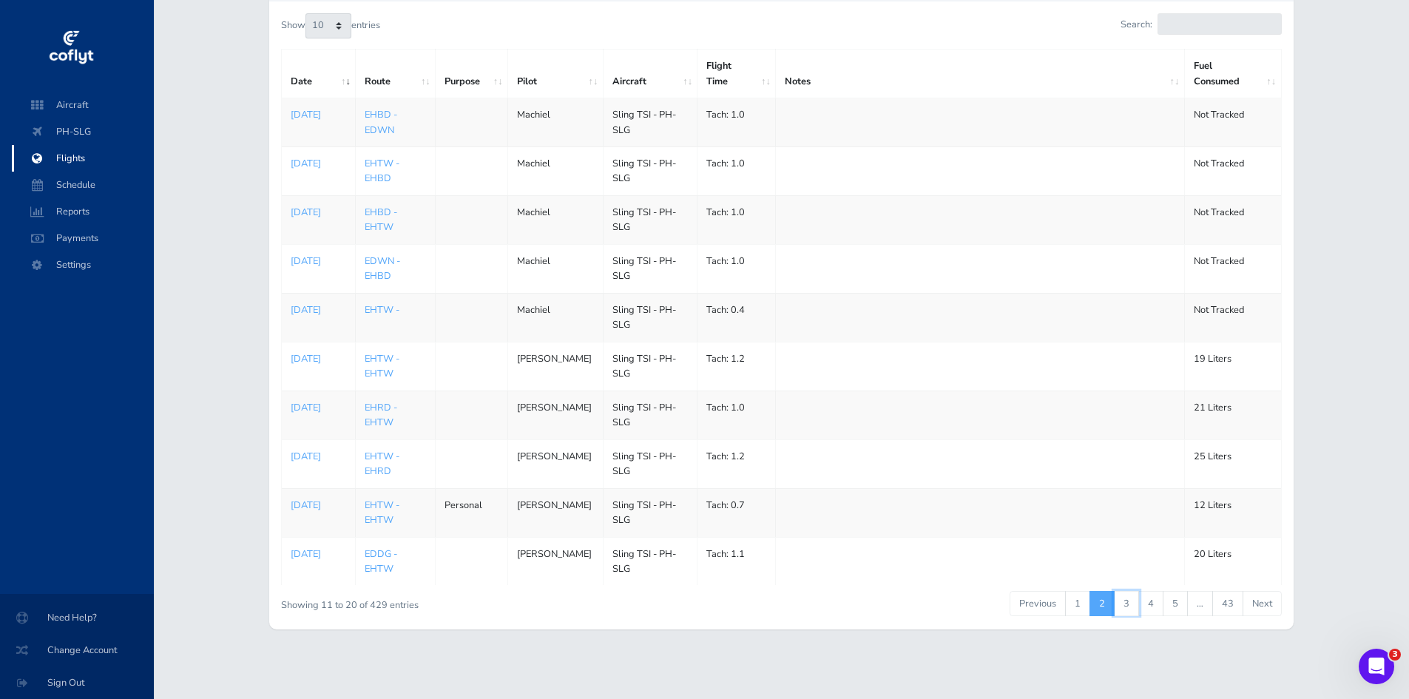
click at [1125, 604] on link "3" at bounding box center [1126, 603] width 25 height 25
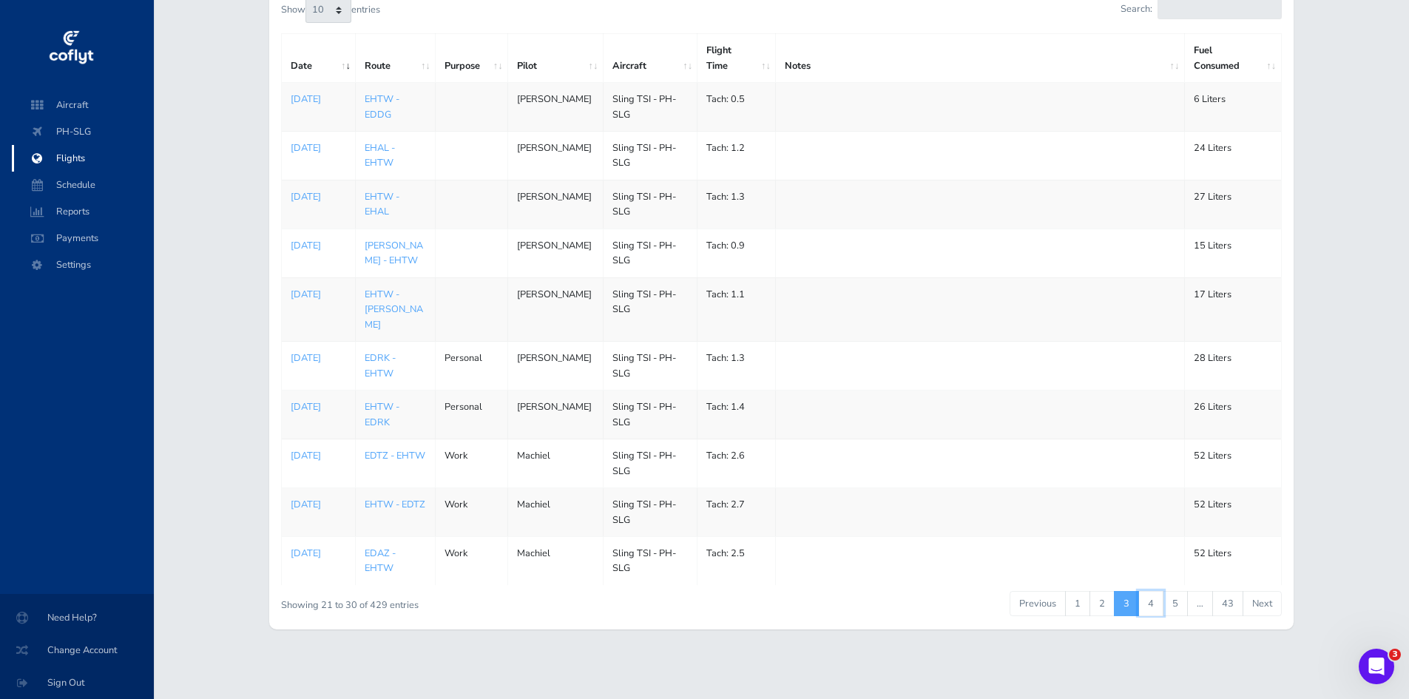
click at [1151, 601] on link "4" at bounding box center [1150, 603] width 25 height 25
